Goal: Task Accomplishment & Management: Use online tool/utility

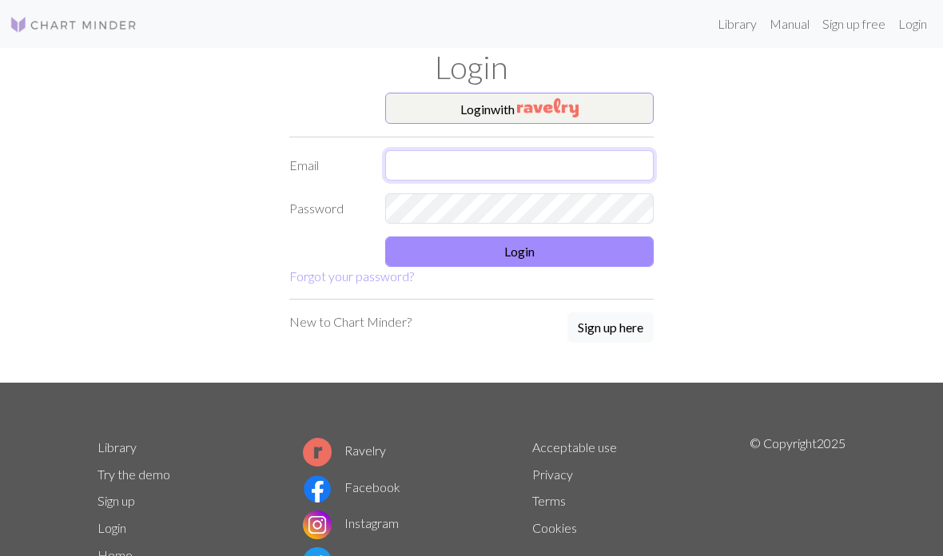
click at [453, 165] on input "text" at bounding box center [519, 165] width 268 height 30
type input "[EMAIL_ADDRESS][PERSON_NAME][DOMAIN_NAME]"
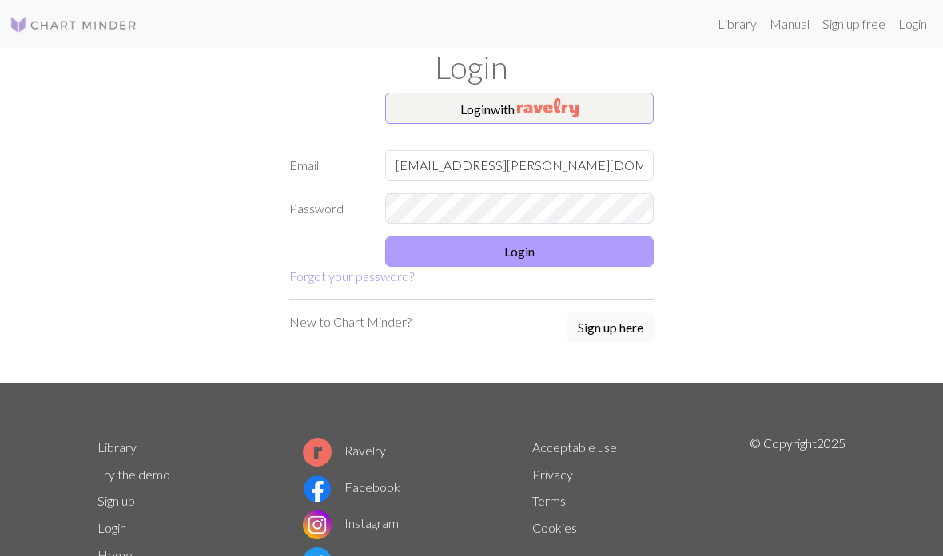
click at [462, 245] on button "Login" at bounding box center [519, 252] width 268 height 30
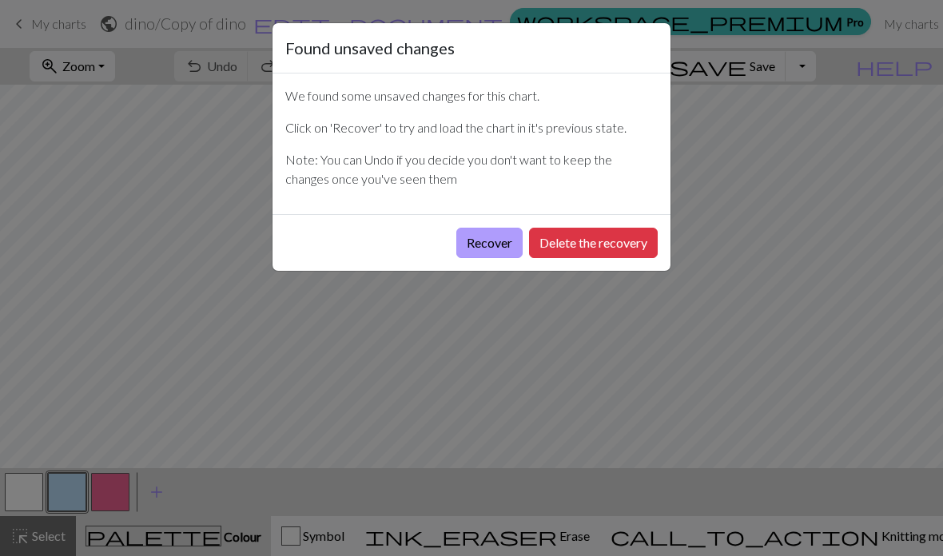
click at [492, 243] on button "Recover" at bounding box center [489, 243] width 66 height 30
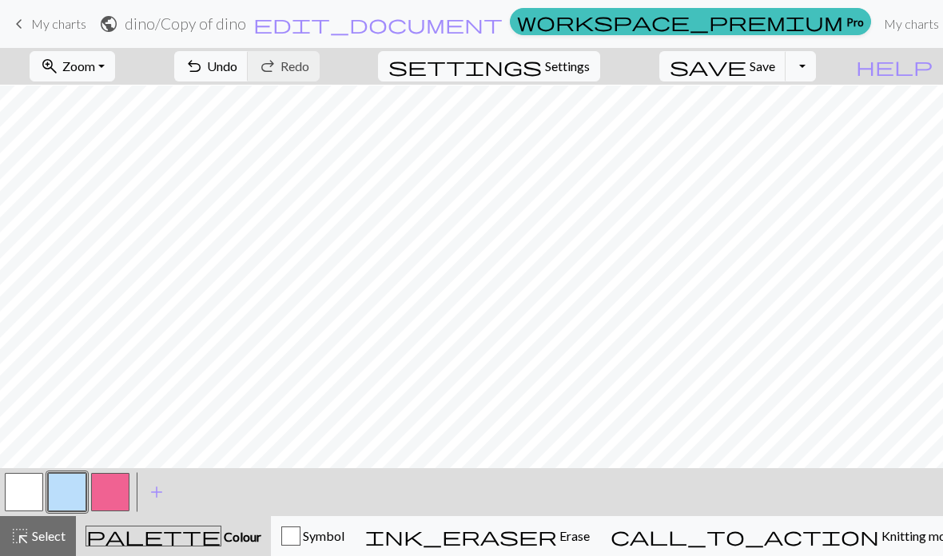
scroll to position [136, 0]
click at [109, 487] on button "button" at bounding box center [110, 492] width 38 height 38
click at [66, 487] on button "button" at bounding box center [67, 492] width 38 height 38
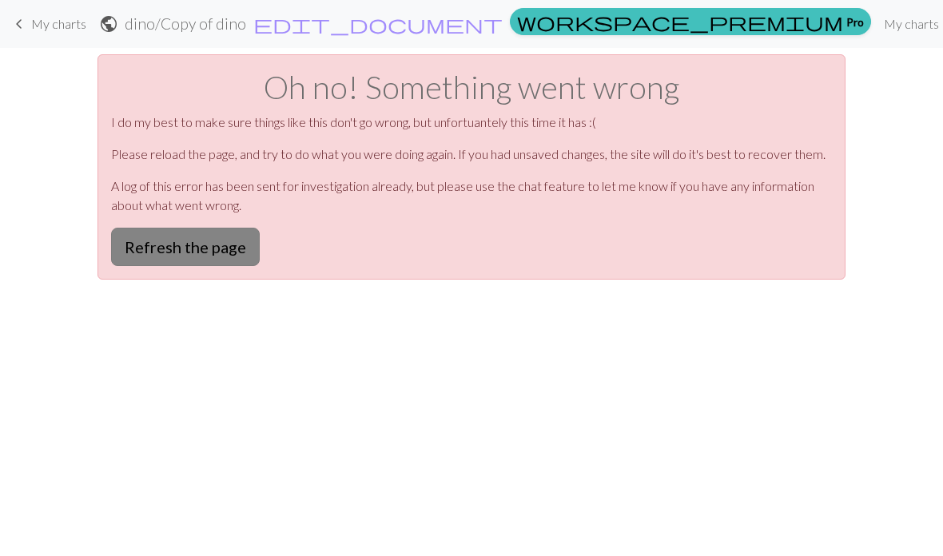
click at [138, 240] on button "Refresh the page" at bounding box center [185, 247] width 149 height 38
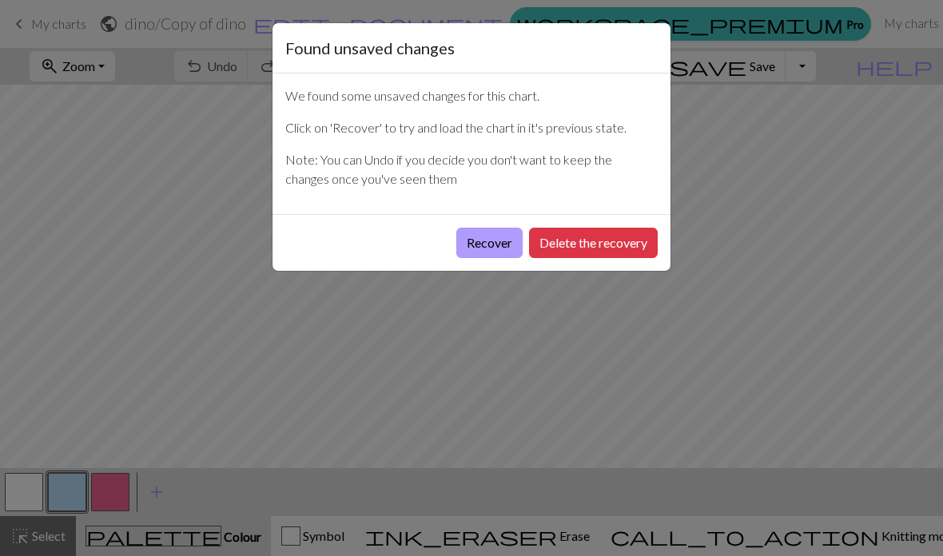
click at [485, 241] on button "Recover" at bounding box center [489, 243] width 66 height 30
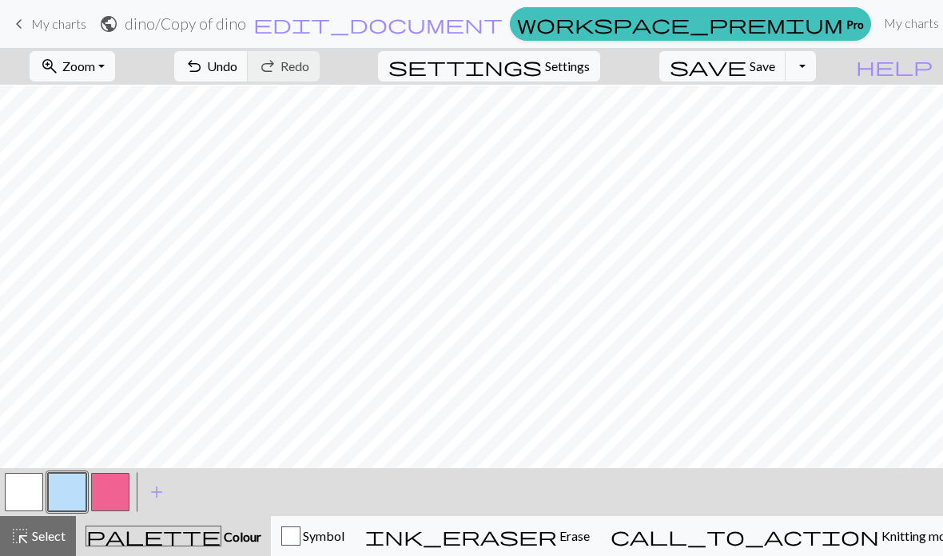
scroll to position [112, 0]
